Goal: Check status: Check status

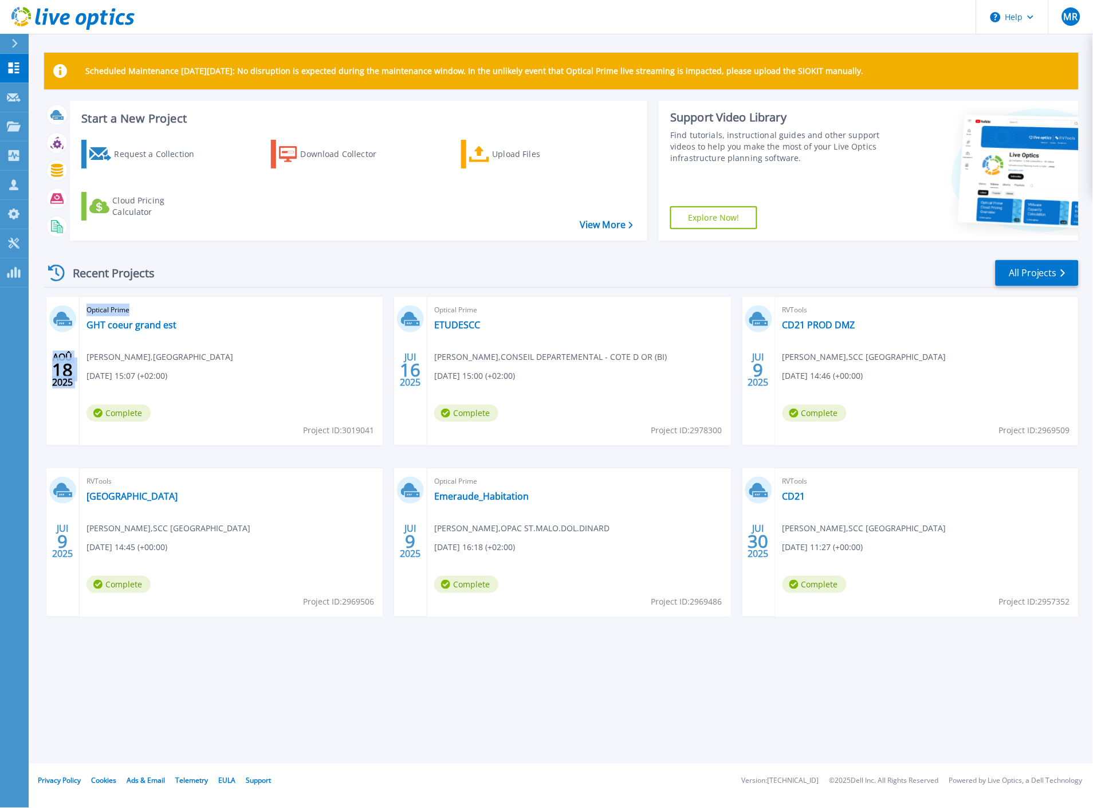
drag, startPoint x: 174, startPoint y: 327, endPoint x: 63, endPoint y: 311, distance: 111.8
click at [63, 311] on div "AOÛ 18 2025 Optical Prime GHT coeur grand est [PERSON_NAME] , [GEOGRAPHIC_DATA]…" at bounding box center [214, 371] width 336 height 148
click at [232, 273] on div "Recent Projects All Projects" at bounding box center [561, 273] width 1035 height 29
drag, startPoint x: 101, startPoint y: 296, endPoint x: 300, endPoint y: 374, distance: 213.5
click at [299, 373] on div "Recent Projects All Projects AOÛ 18 2025 Optical Prime GHT coeur grand est [PER…" at bounding box center [561, 449] width 1035 height 399
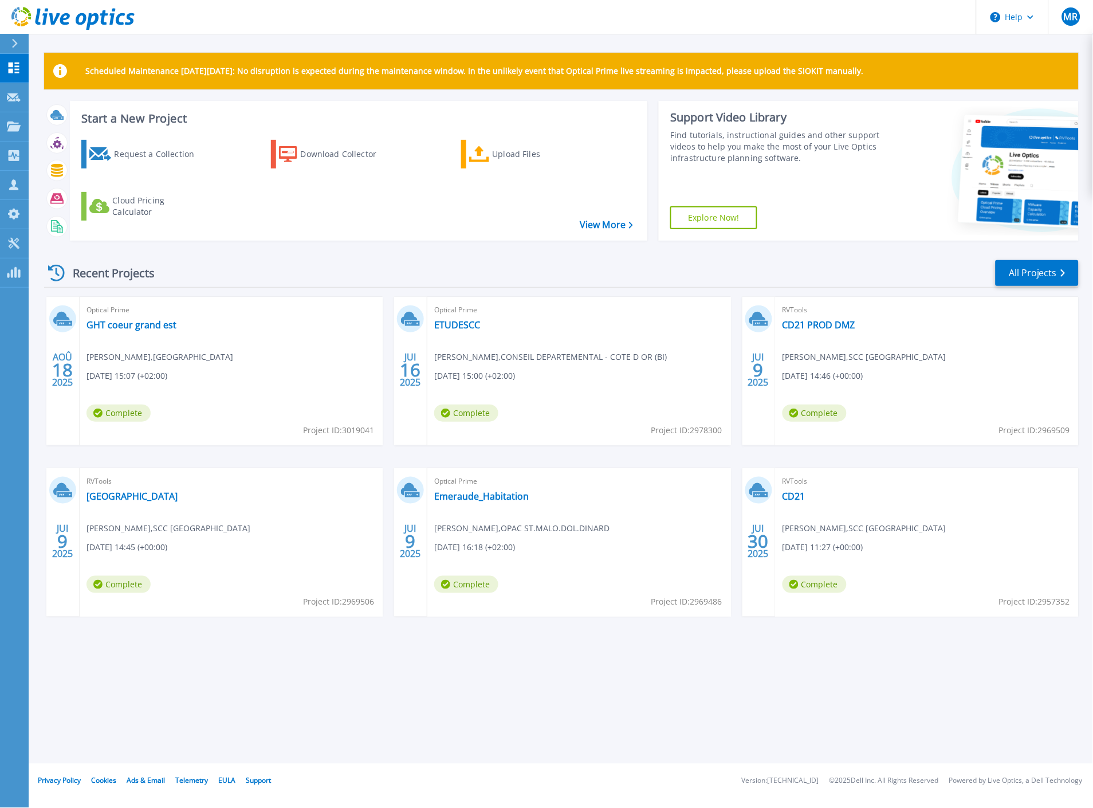
click at [206, 387] on div "Optical Prime GHT coeur grand est [PERSON_NAME] , [GEOGRAPHIC_DATA] [DATE] 15:0…" at bounding box center [231, 371] width 303 height 148
drag, startPoint x: 187, startPoint y: 380, endPoint x: 84, endPoint y: 316, distance: 120.7
click at [84, 316] on div "Optical Prime GHT coeur grand est [PERSON_NAME] , [GEOGRAPHIC_DATA] [DATE] 15:0…" at bounding box center [231, 371] width 303 height 148
click at [215, 270] on div "Recent Projects All Projects" at bounding box center [561, 273] width 1035 height 29
drag, startPoint x: 83, startPoint y: 293, endPoint x: 186, endPoint y: 379, distance: 134.3
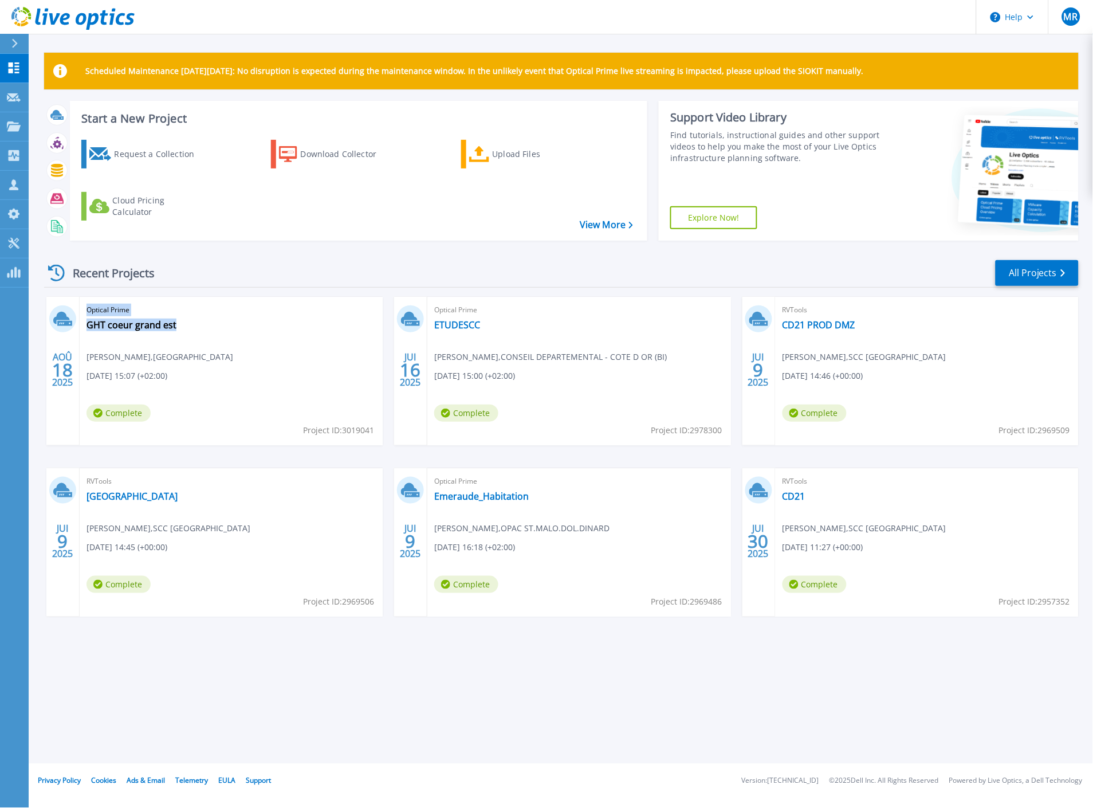
click at [186, 379] on div "Recent Projects All Projects AOÛ 18 2025 Optical Prime GHT coeur grand est [PER…" at bounding box center [561, 449] width 1035 height 399
click at [198, 372] on div "Optical Prime GHT coeur grand est [PERSON_NAME] , [GEOGRAPHIC_DATA] [DATE] 15:0…" at bounding box center [231, 371] width 303 height 148
